Goal: Information Seeking & Learning: Find specific page/section

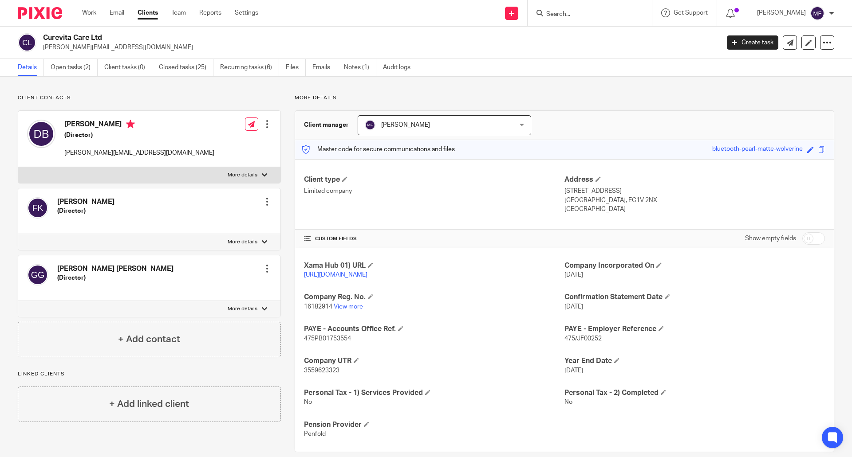
scroll to position [21, 0]
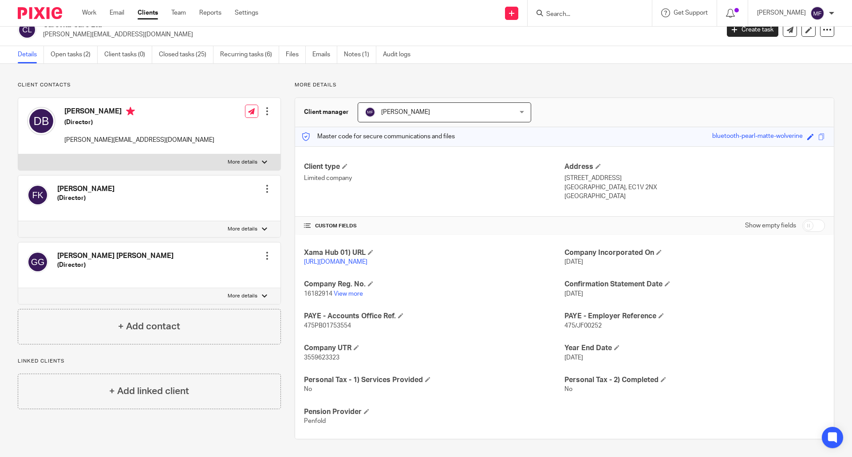
click at [566, 15] on input "Search" at bounding box center [585, 15] width 80 height 8
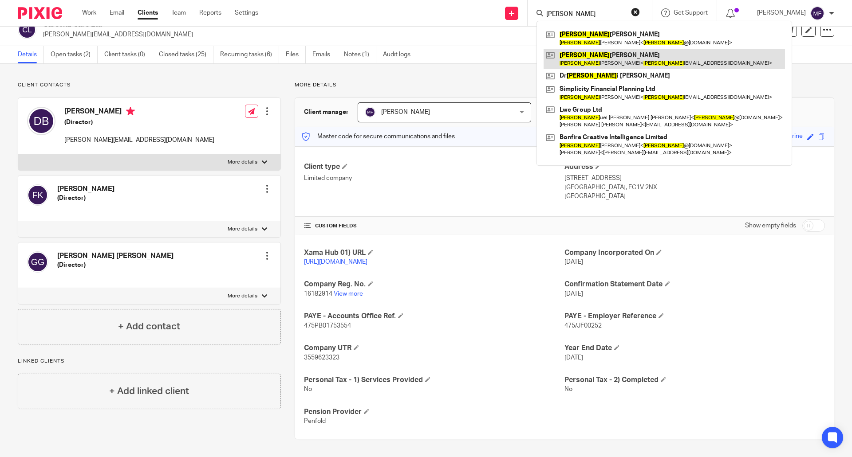
type input "sam"
click at [612, 58] on link at bounding box center [664, 59] width 241 height 20
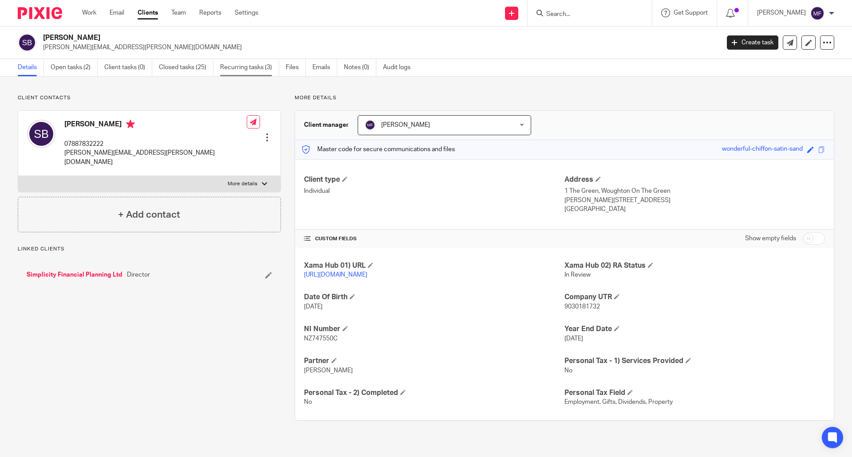
click at [249, 65] on link "Recurring tasks (3)" at bounding box center [249, 67] width 59 height 17
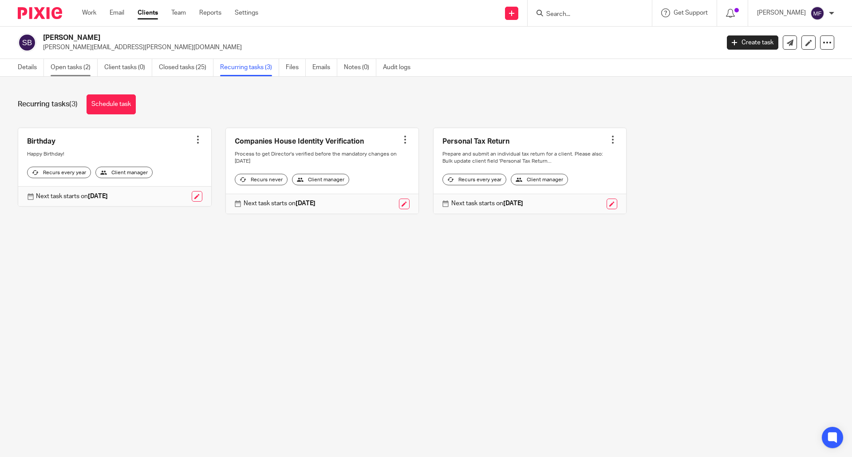
click at [79, 69] on link "Open tasks (2)" at bounding box center [74, 67] width 47 height 17
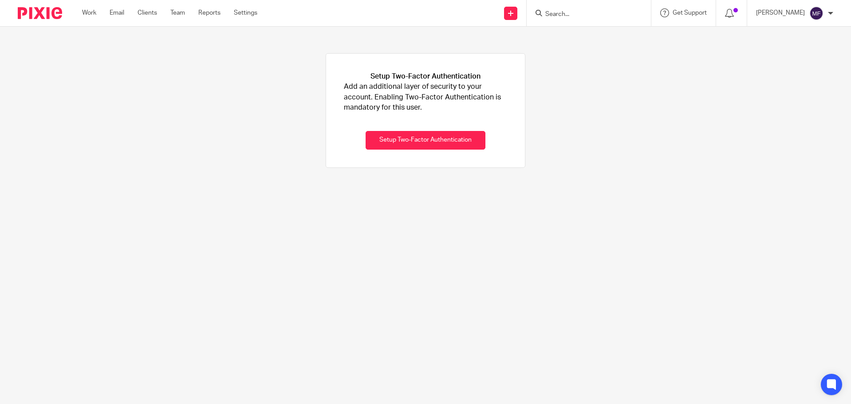
click at [575, 17] on input "Search" at bounding box center [584, 15] width 80 height 8
type input "iso"
click at [561, 15] on input "Search" at bounding box center [584, 15] width 80 height 8
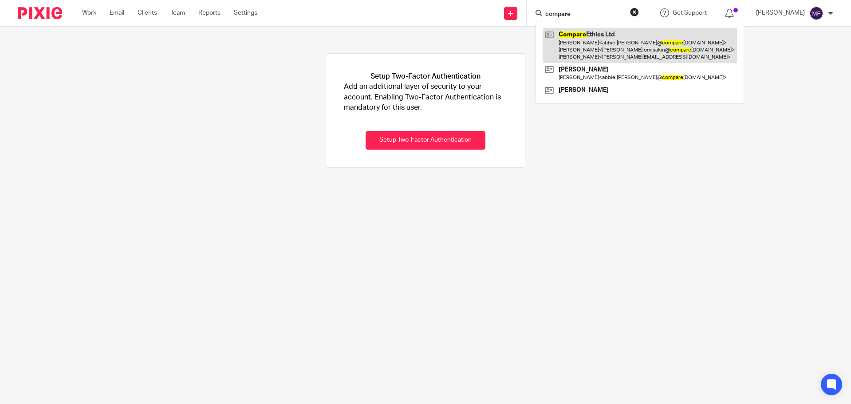
type input "compare"
click at [589, 36] on link at bounding box center [640, 45] width 194 height 35
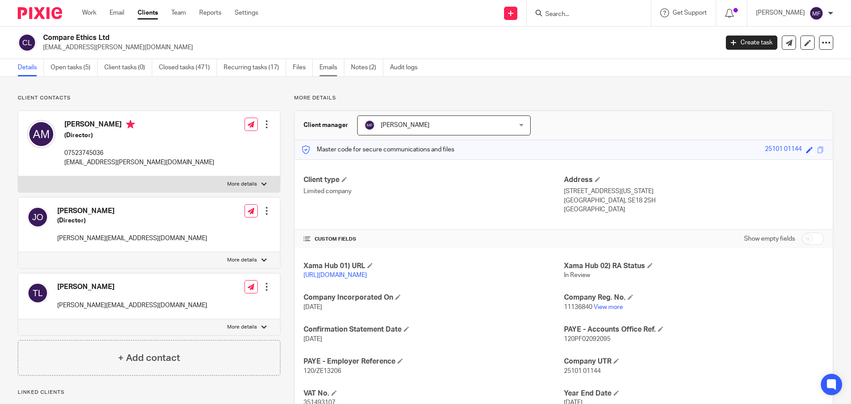
click at [330, 62] on link "Emails" at bounding box center [331, 67] width 25 height 17
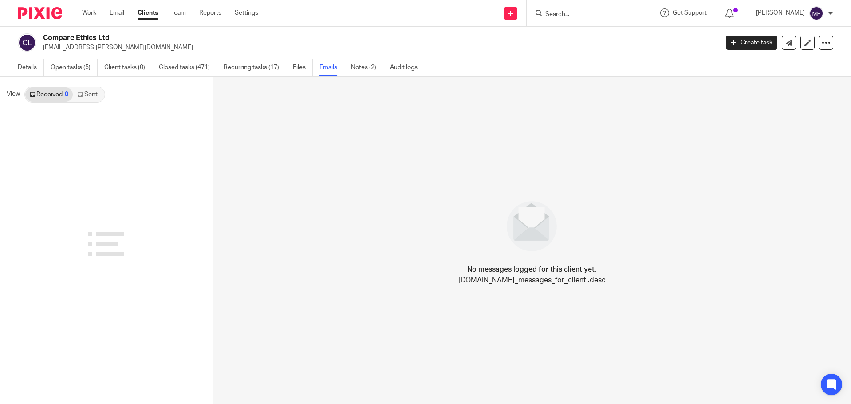
click at [84, 98] on link "Sent" at bounding box center [88, 94] width 31 height 14
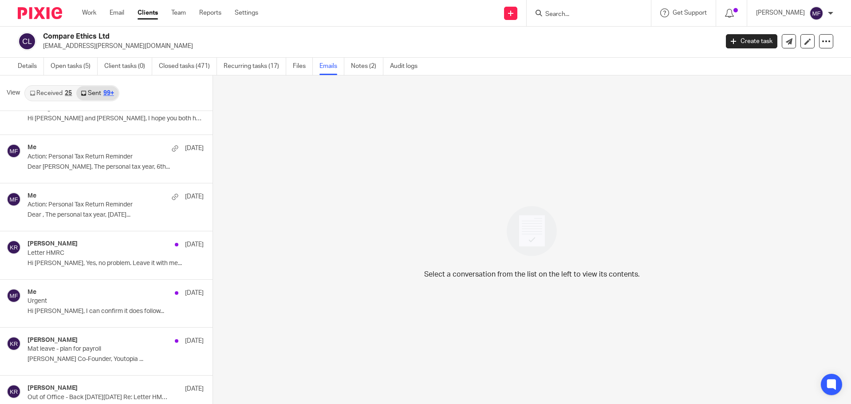
scroll to position [3962, 0]
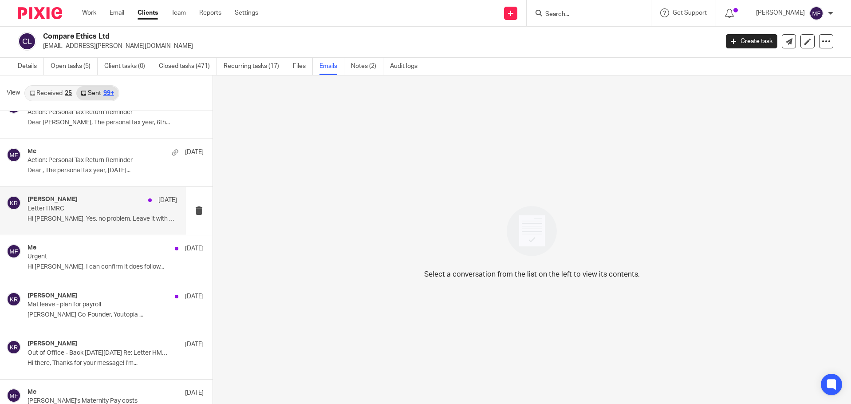
click at [72, 198] on h4 "[PERSON_NAME]" at bounding box center [53, 200] width 50 height 8
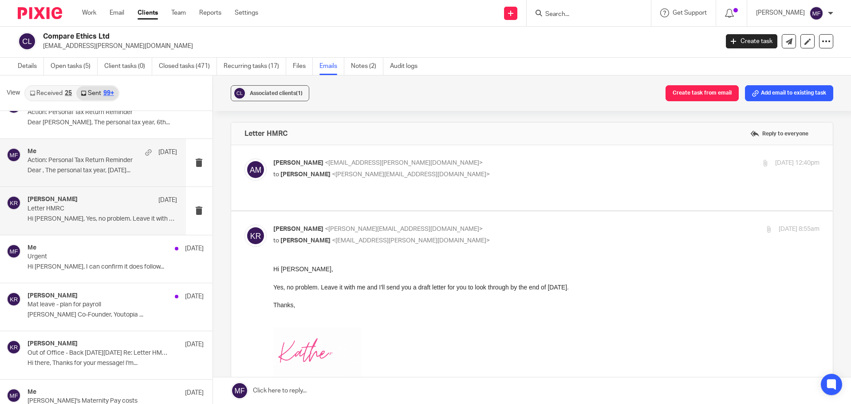
scroll to position [0, 0]
click at [85, 171] on p "Dear , The personal tax year, [DATE]..." at bounding box center [103, 171] width 150 height 8
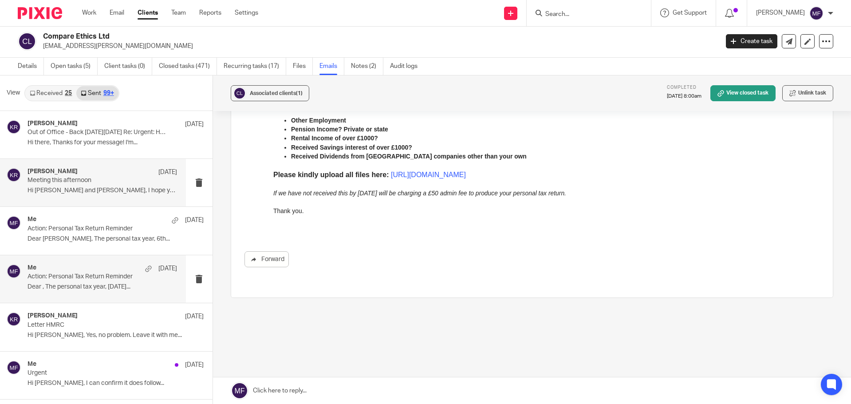
scroll to position [3829, 0]
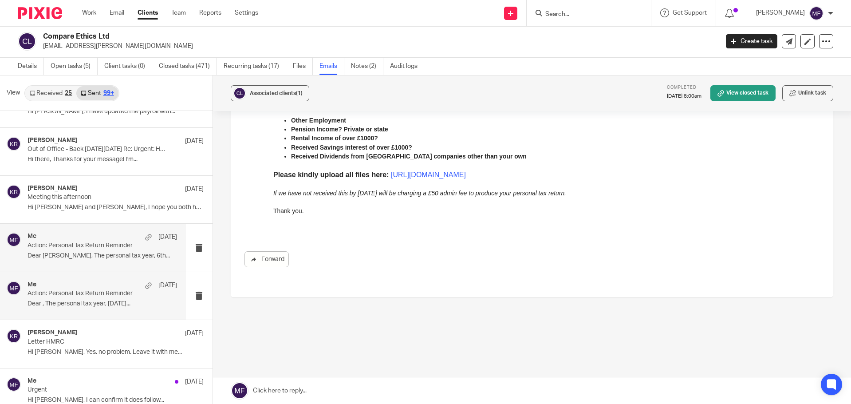
click at [52, 244] on p "Action: Personal Tax Return Reminder" at bounding box center [87, 246] width 119 height 8
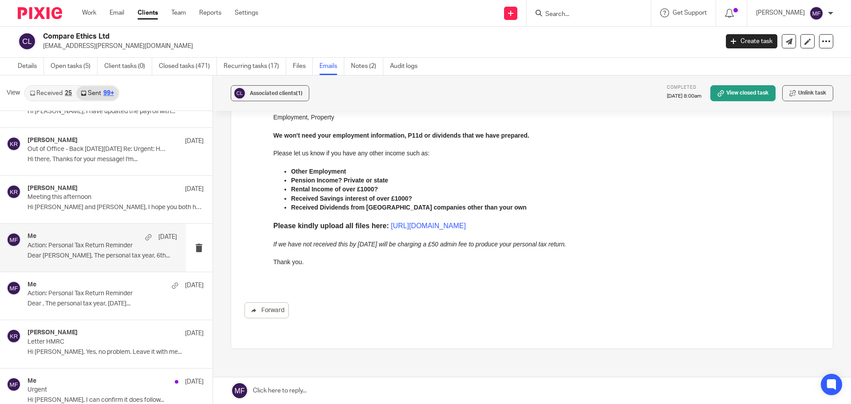
scroll to position [191, 0]
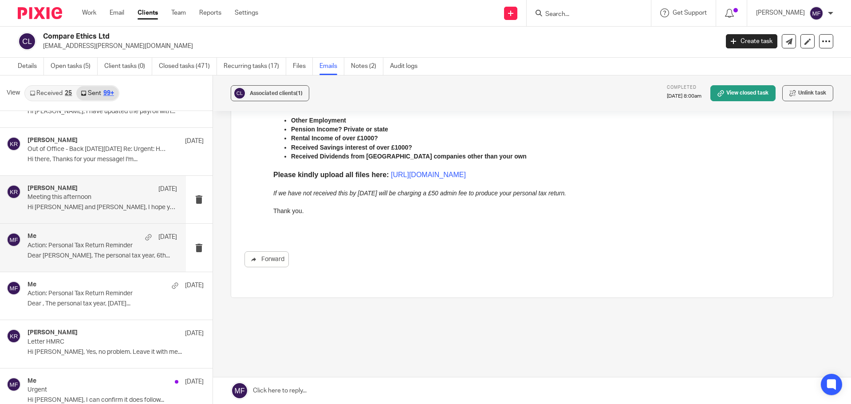
click at [54, 201] on p "Meeting this afternoon" at bounding box center [87, 197] width 119 height 8
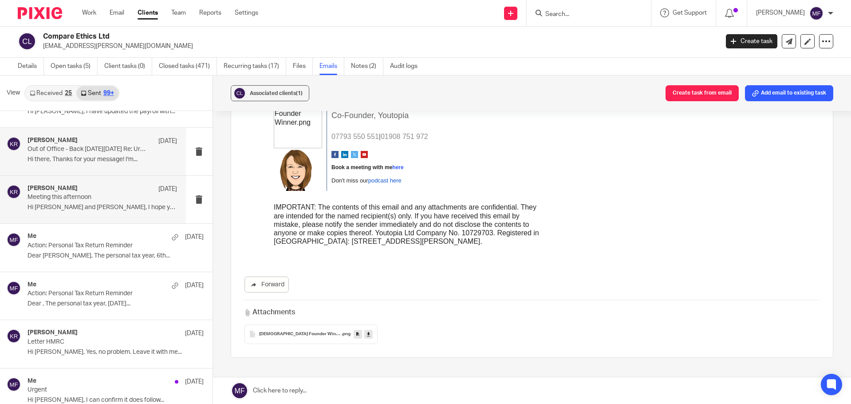
scroll to position [200, 0]
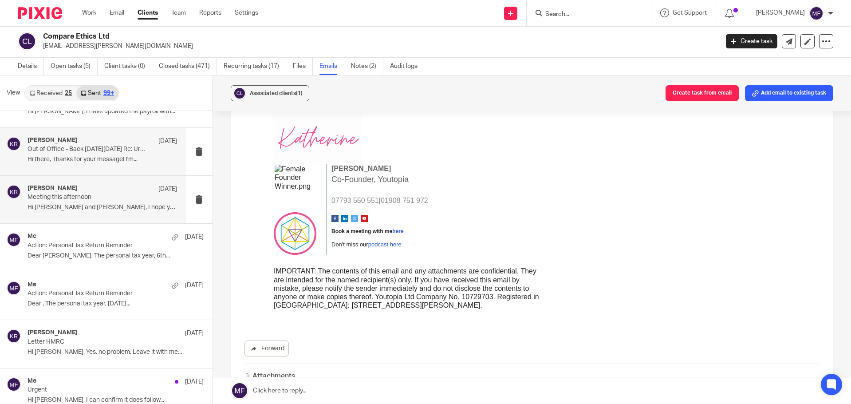
click at [62, 148] on p "Out of Office - Back [DATE][DATE] Re: Urgent: HMRC chasing wrong Payroll for [D…" at bounding box center [87, 150] width 119 height 8
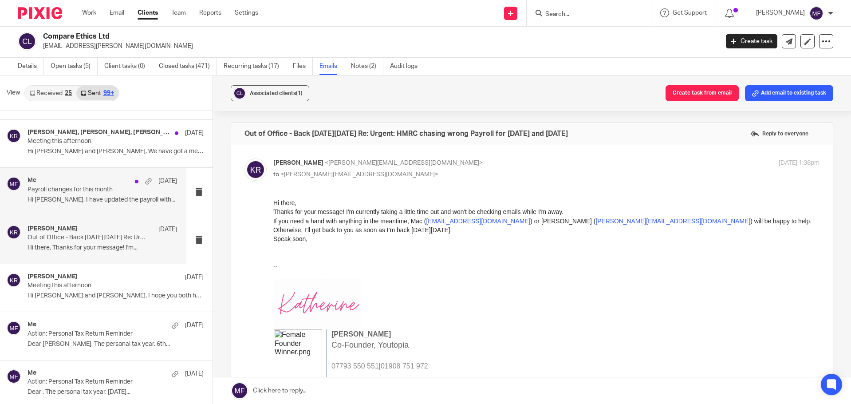
scroll to position [3741, 0]
click at [72, 202] on p "Hi [PERSON_NAME], I have updated the payroll with..." at bounding box center [103, 201] width 150 height 8
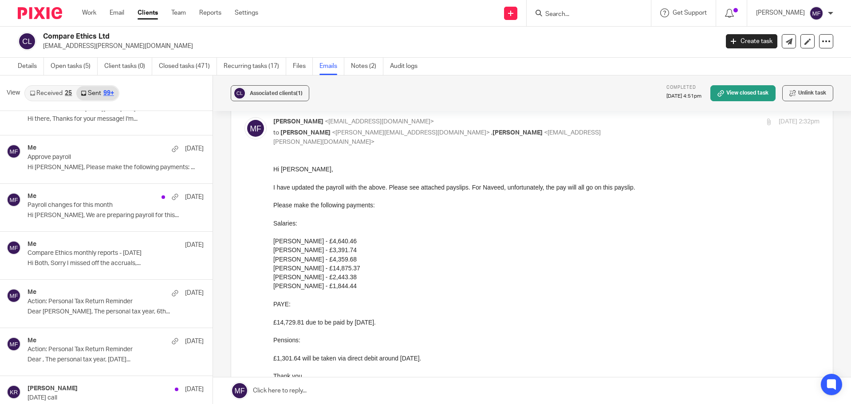
scroll to position [4317, 0]
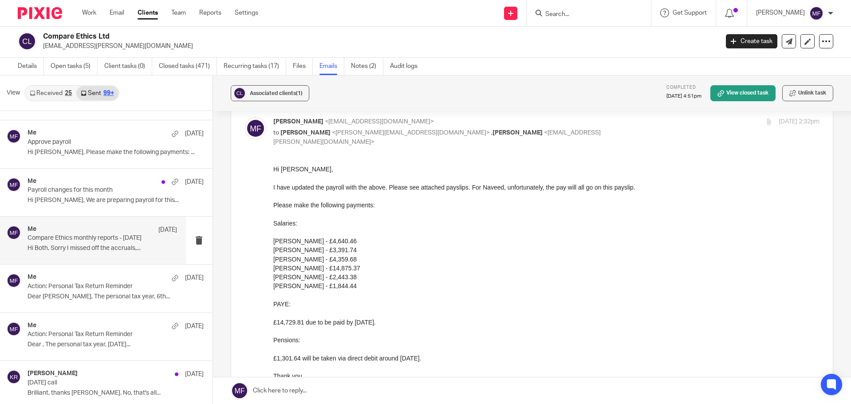
click at [86, 236] on p "Compare Ethics monthly reports - [DATE]" at bounding box center [87, 238] width 119 height 8
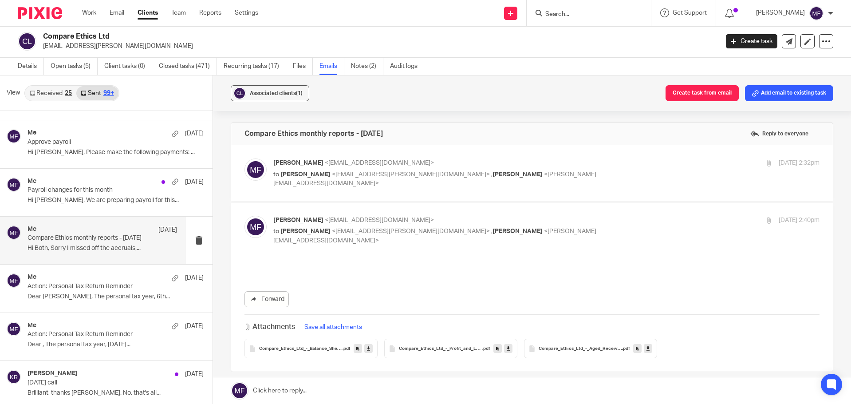
scroll to position [0, 0]
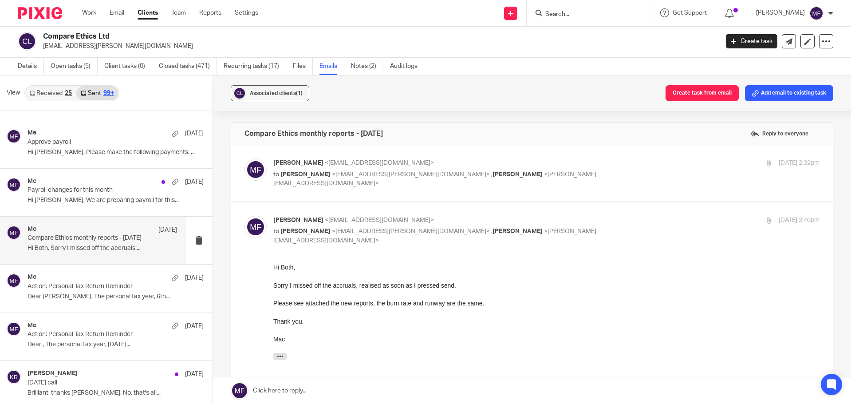
click at [376, 169] on div "[PERSON_NAME] <[EMAIL_ADDRESS][DOMAIN_NAME]> to [PERSON_NAME] <[EMAIL_ADDRESS][…" at bounding box center [455, 173] width 364 height 30
checkbox input "true"
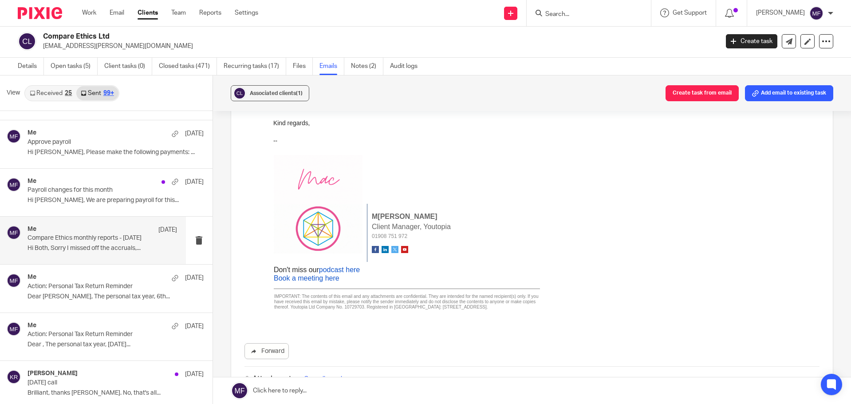
scroll to position [44, 0]
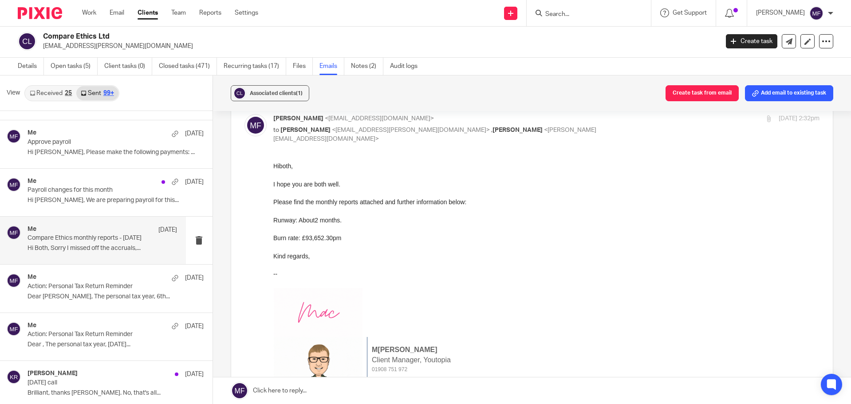
drag, startPoint x: 342, startPoint y: 237, endPoint x: 538, endPoint y: 353, distance: 227.4
click at [273, 199] on html "H i both , I hope you are both well. Please find the monthly reports attached a…" at bounding box center [546, 309] width 547 height 297
drag, startPoint x: 319, startPoint y: 194, endPoint x: 315, endPoint y: 206, distance: 12.6
click at [315, 206] on div "I hope you are both well. Please find the monthly reports attached and further …" at bounding box center [546, 219] width 547 height 81
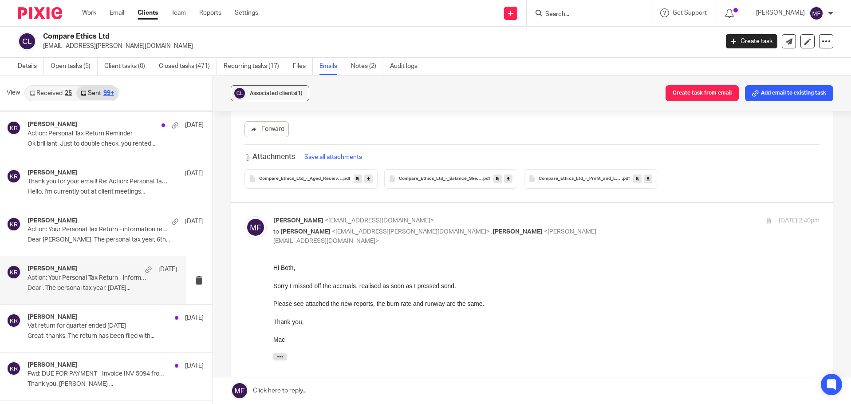
scroll to position [5249, 0]
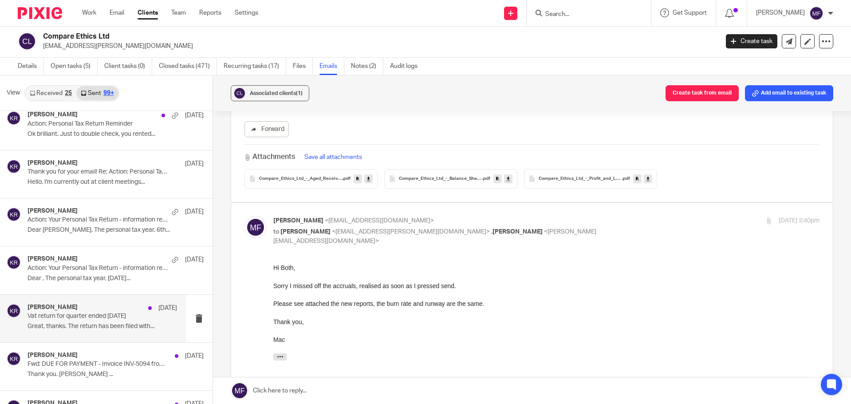
click at [87, 315] on p "Vat return for quarter ended [DATE]" at bounding box center [87, 316] width 119 height 8
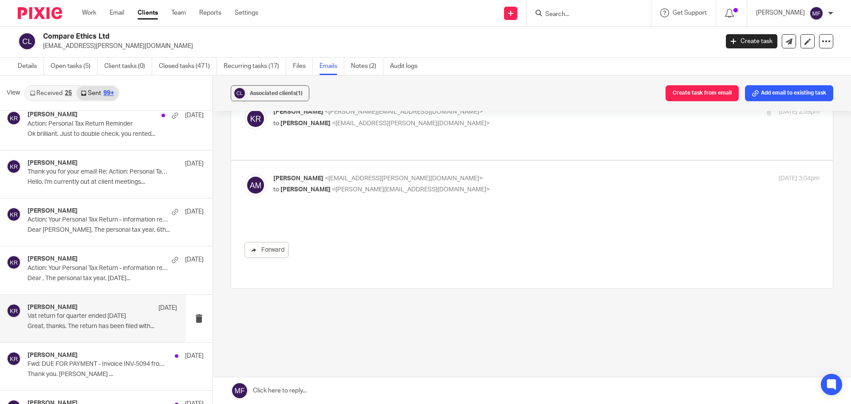
scroll to position [0, 0]
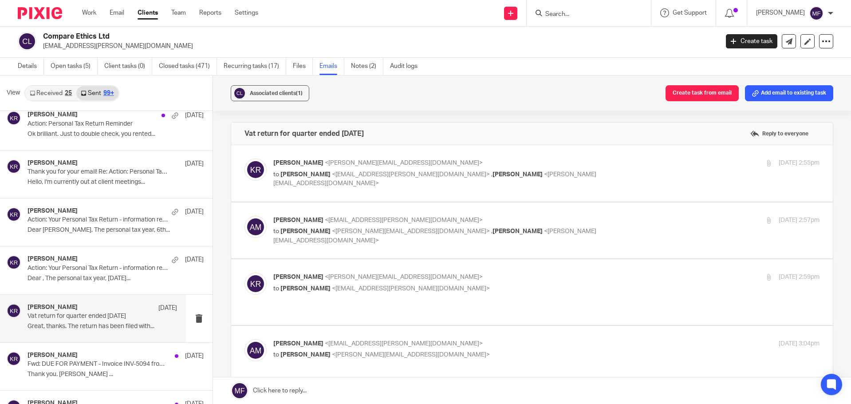
click at [313, 179] on p "to [PERSON_NAME] <[EMAIL_ADDRESS][PERSON_NAME][DOMAIN_NAME]> , [PERSON_NAME] <[…" at bounding box center [455, 179] width 364 height 18
checkbox input "true"
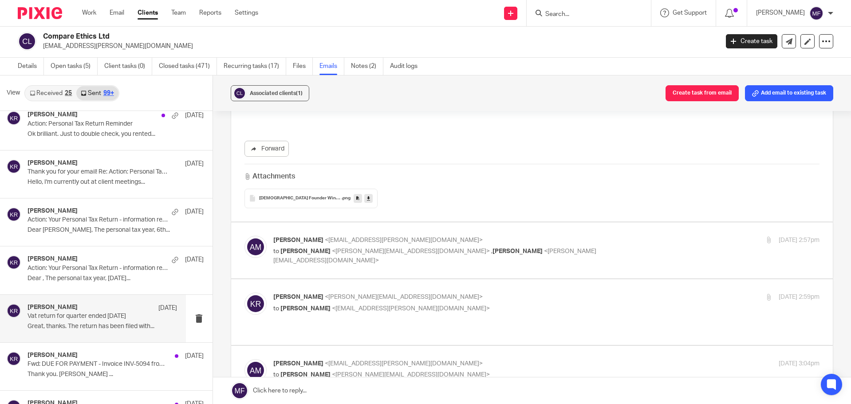
click at [319, 250] on span "[PERSON_NAME]" at bounding box center [305, 251] width 50 height 6
checkbox input "true"
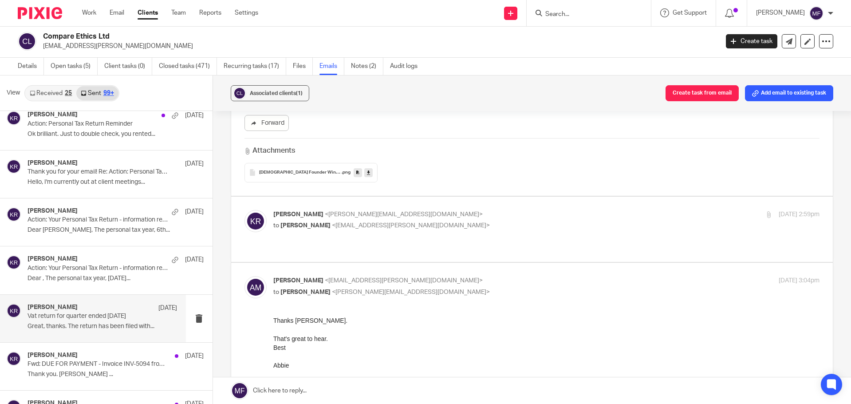
click at [338, 221] on div "[PERSON_NAME] <[PERSON_NAME][EMAIL_ADDRESS][DOMAIN_NAME]> to [PERSON_NAME] <[EM…" at bounding box center [455, 220] width 364 height 20
checkbox input "true"
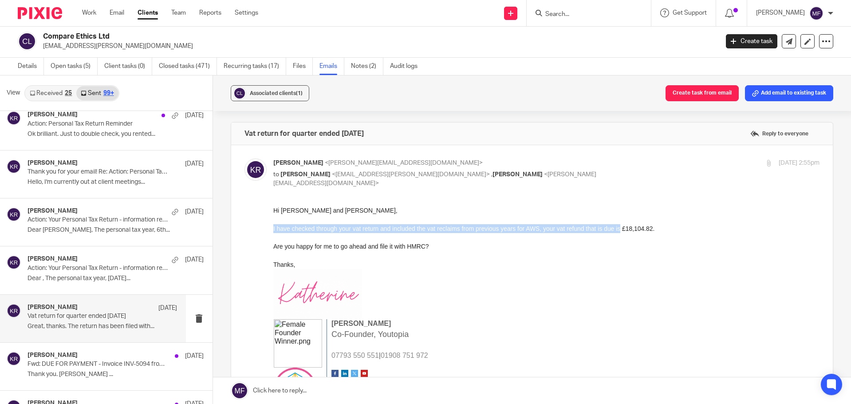
drag, startPoint x: 273, startPoint y: 229, endPoint x: 674, endPoint y: 226, distance: 401.1
click at [654, 226] on span "I have checked through your vat return and included the vat reclaims from previ…" at bounding box center [463, 228] width 381 height 7
copy span "I have checked through your vat return and included the vat reclaims from previ…"
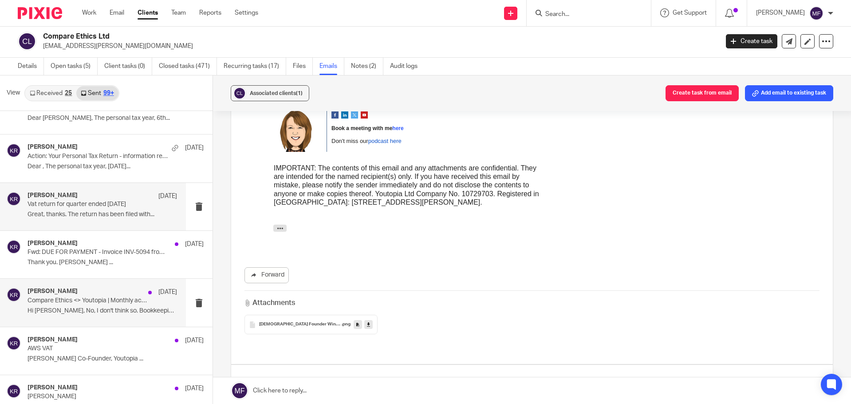
scroll to position [5382, 0]
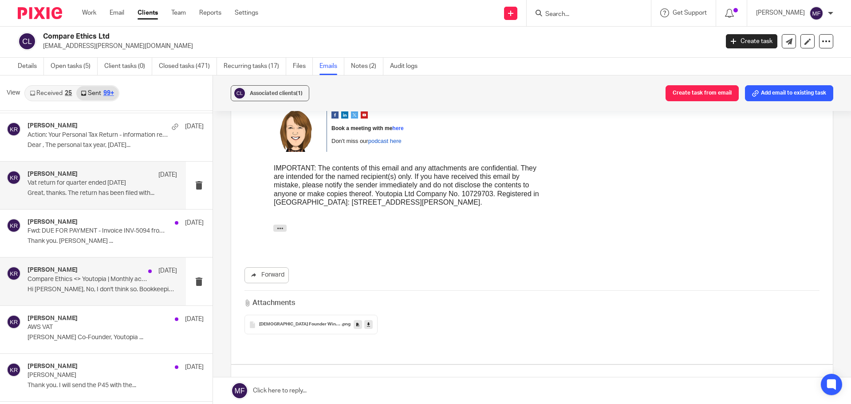
click at [81, 286] on p "Hi [PERSON_NAME], No, I don't think so. Bookkeeping..." at bounding box center [103, 290] width 150 height 8
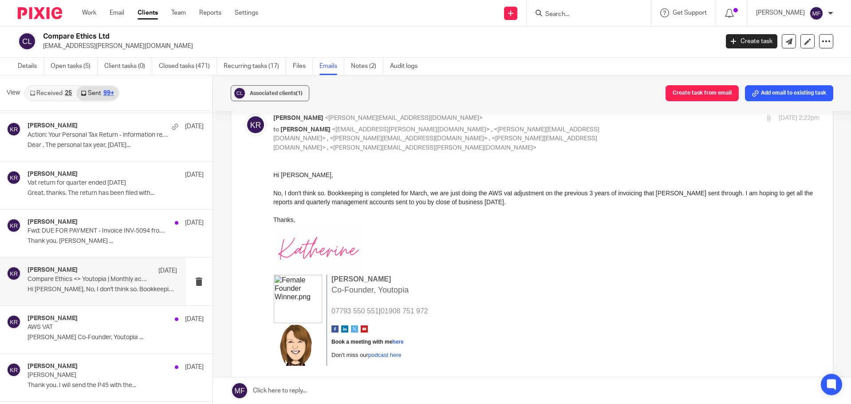
scroll to position [11, 0]
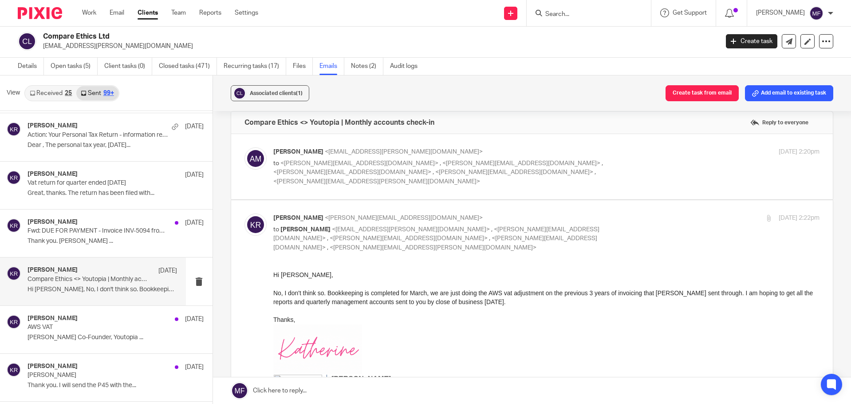
click at [378, 178] on label at bounding box center [532, 166] width 602 height 65
click at [244, 147] on input "checkbox" at bounding box center [244, 147] width 0 height 0
checkbox input "true"
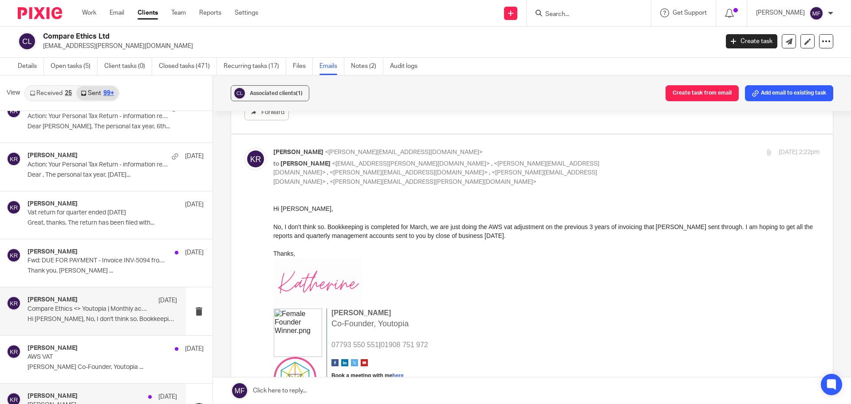
scroll to position [5338, 0]
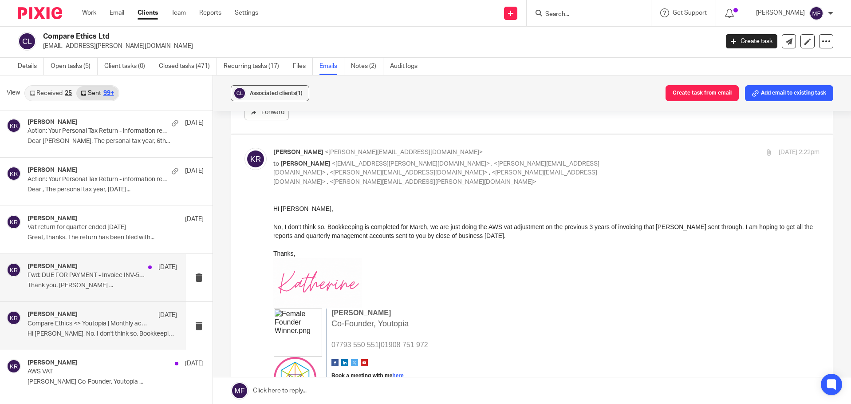
click at [53, 277] on p "Fwd: DUE FOR PAYMENT - Invoice INV-5094 from EmpowerRD Limited for COMPARE ETHI…" at bounding box center [87, 276] width 119 height 8
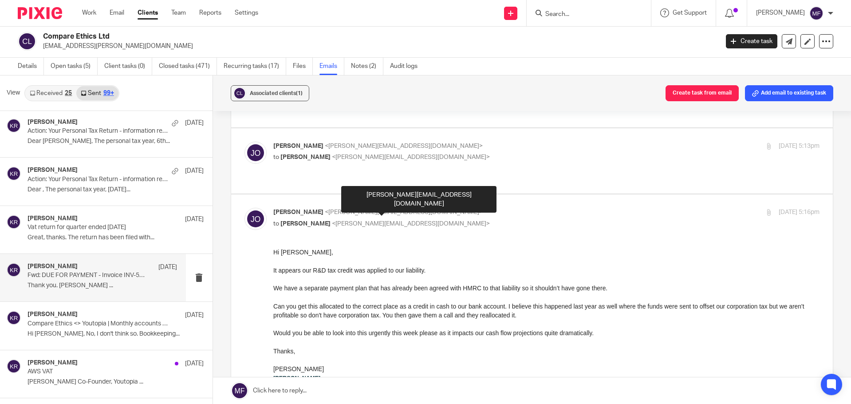
scroll to position [177, 0]
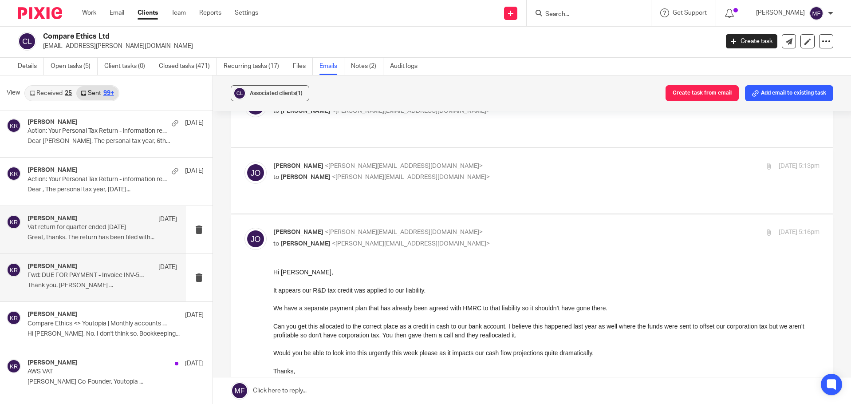
click at [80, 241] on div "[PERSON_NAME] [DATE] Vat return for quarter ended [DATE] Great, thanks. The ret…" at bounding box center [103, 230] width 150 height 30
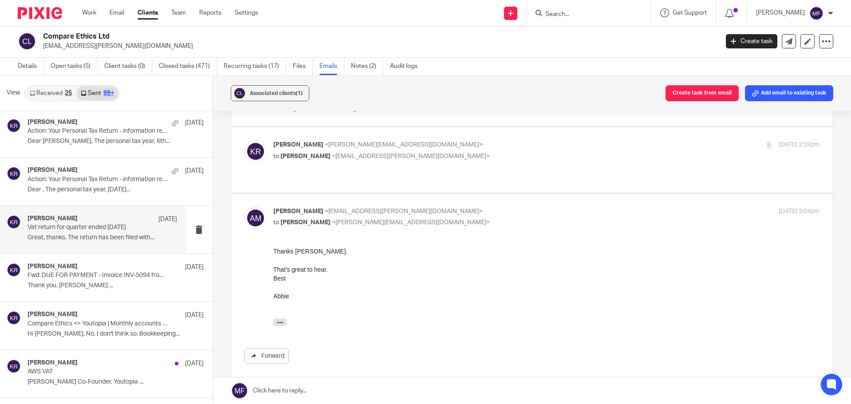
scroll to position [133, 0]
click at [85, 193] on div "[PERSON_NAME] [DATE] Action: Your Personal Tax Return - information request Dea…" at bounding box center [103, 181] width 150 height 30
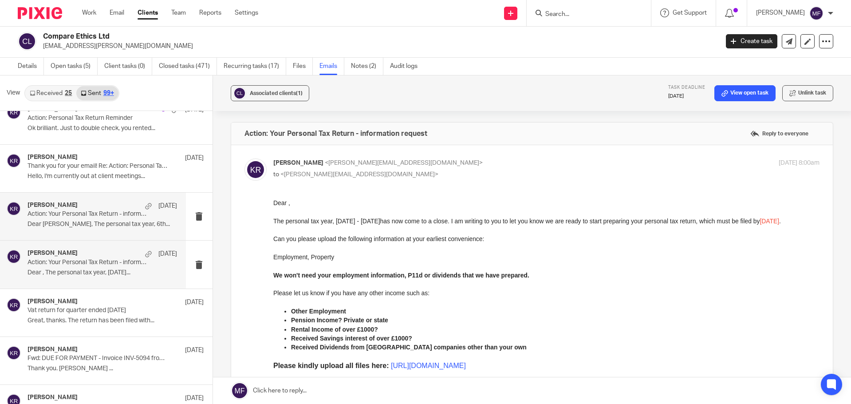
scroll to position [5249, 0]
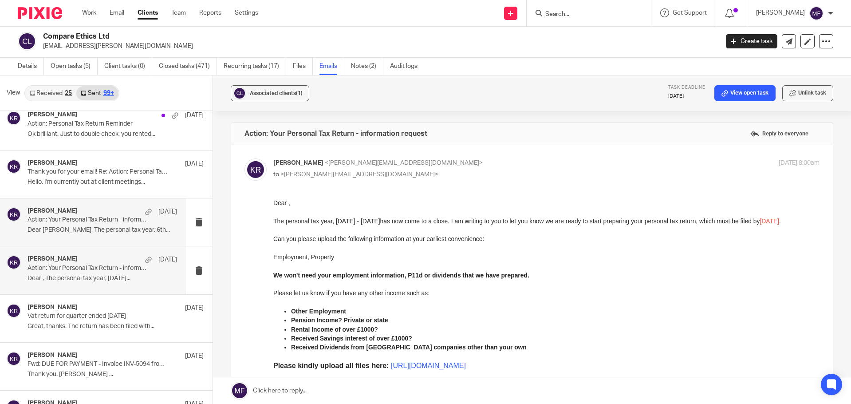
click at [86, 215] on div "[PERSON_NAME] [DATE]" at bounding box center [103, 211] width 150 height 9
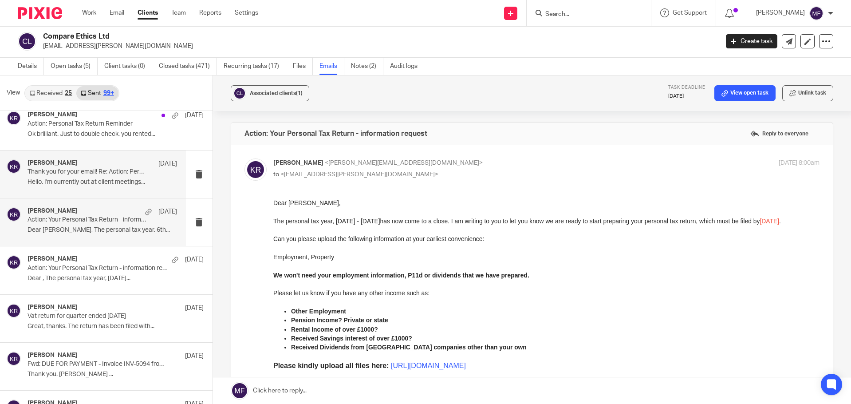
click at [91, 183] on p "Hello, I'm currently out at client meetings..." at bounding box center [103, 182] width 150 height 8
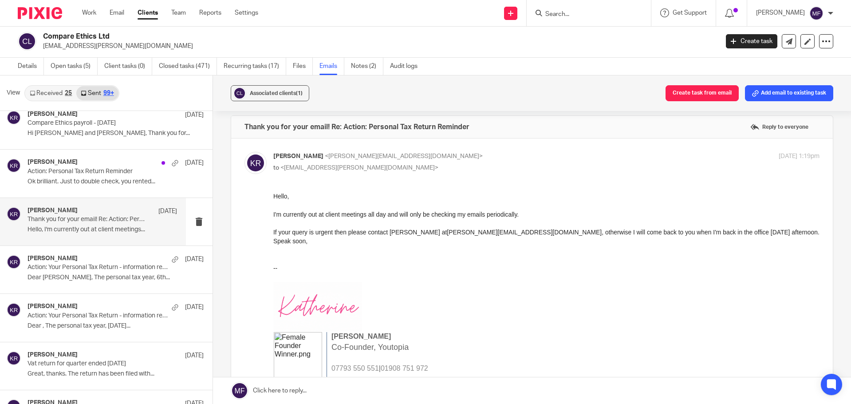
scroll to position [5160, 0]
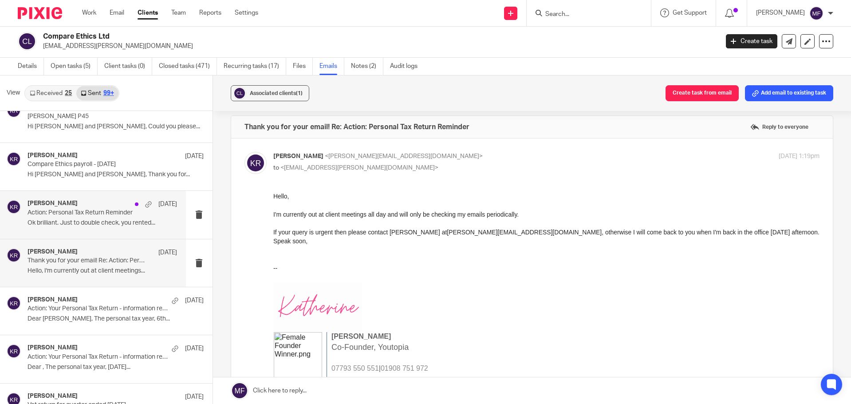
click at [63, 225] on p "Ok brilliant. Just to double check, you rented..." at bounding box center [103, 223] width 150 height 8
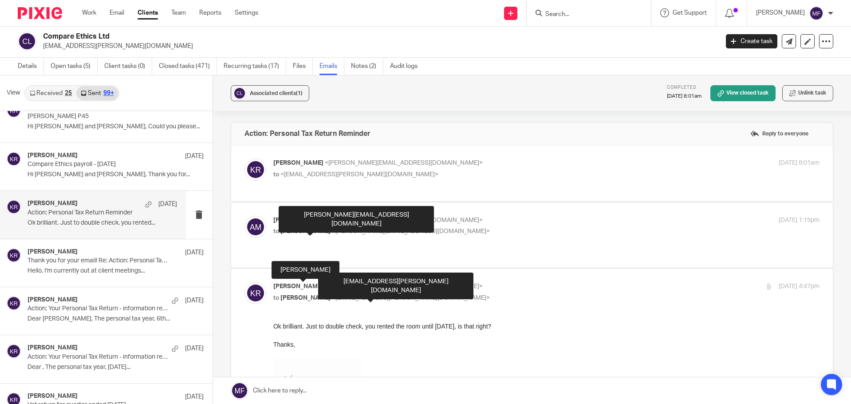
scroll to position [0, 0]
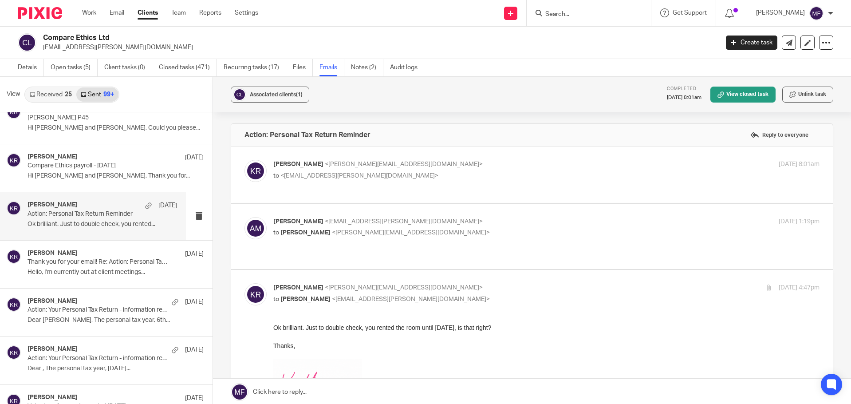
click at [349, 231] on span "<[PERSON_NAME][EMAIL_ADDRESS][DOMAIN_NAME]>" at bounding box center [411, 232] width 158 height 6
checkbox input "true"
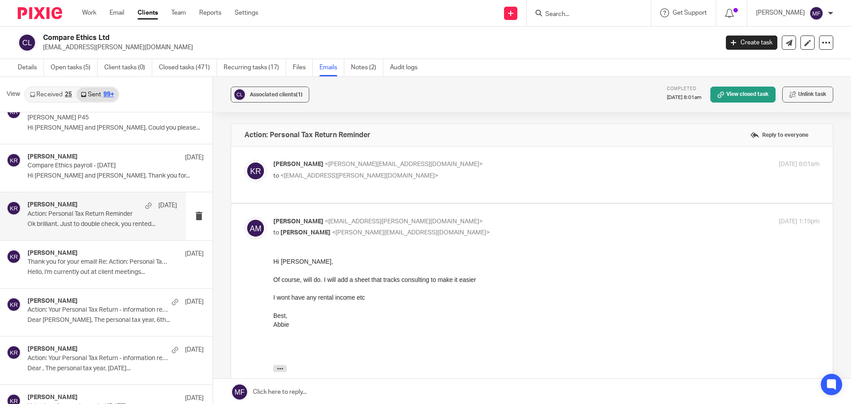
click at [323, 163] on span "[PERSON_NAME]" at bounding box center [298, 164] width 50 height 6
checkbox input "true"
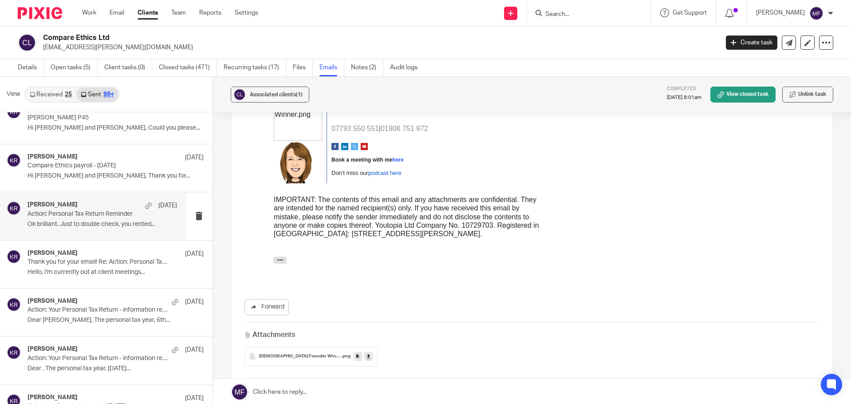
scroll to position [863, 0]
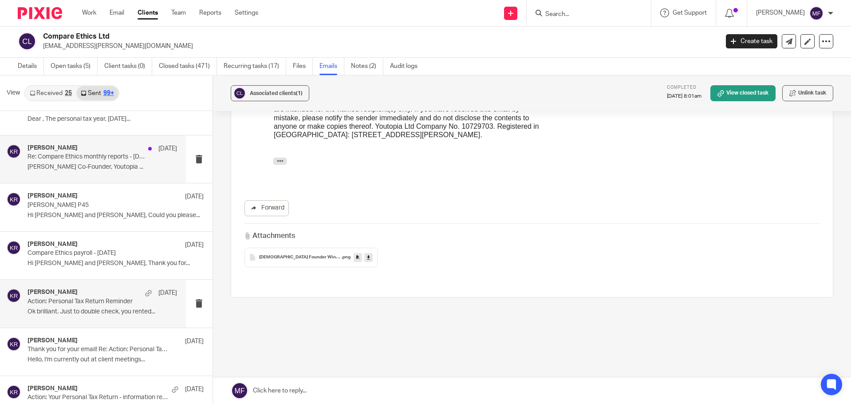
click at [104, 168] on p "[PERSON_NAME] Co-Founder, Youtopia ..." at bounding box center [103, 167] width 150 height 8
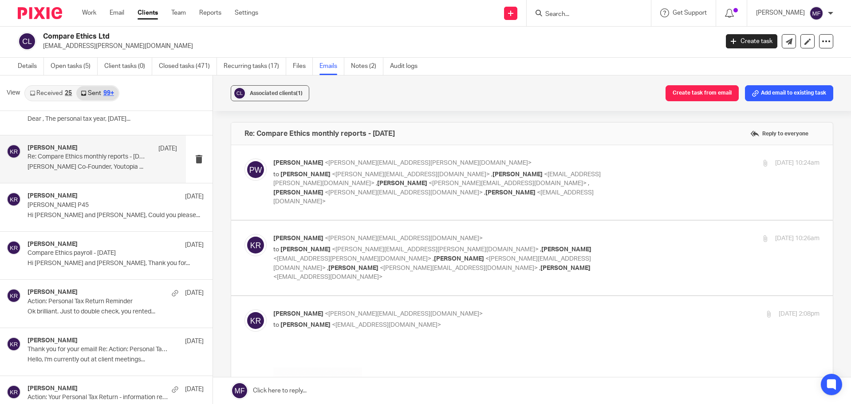
click at [351, 192] on p "to [PERSON_NAME] <[PERSON_NAME][EMAIL_ADDRESS][DOMAIN_NAME]> , [PERSON_NAME] <[…" at bounding box center [455, 188] width 364 height 36
checkbox input "true"
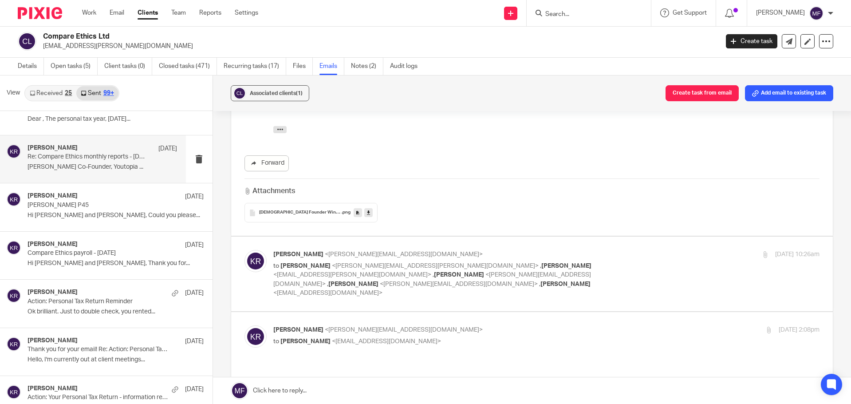
click at [354, 272] on span "<[PERSON_NAME][EMAIL_ADDRESS][DOMAIN_NAME]>" at bounding box center [432, 280] width 318 height 16
checkbox input "true"
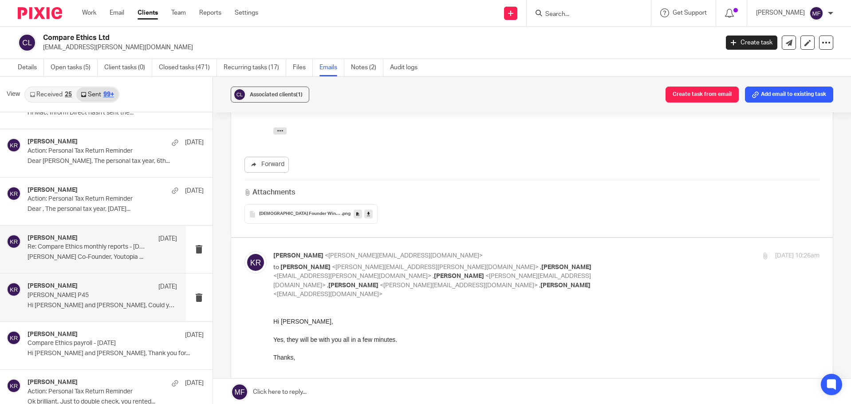
click at [55, 297] on p "[PERSON_NAME] P45" at bounding box center [87, 295] width 119 height 8
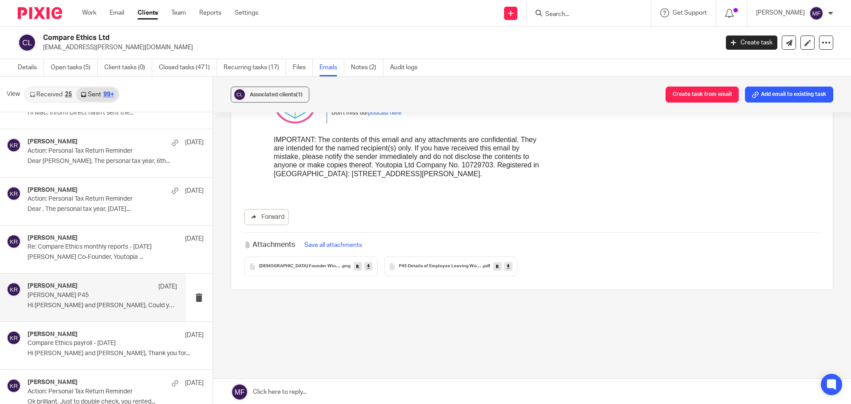
scroll to position [57, 0]
